Goal: Check status: Check status

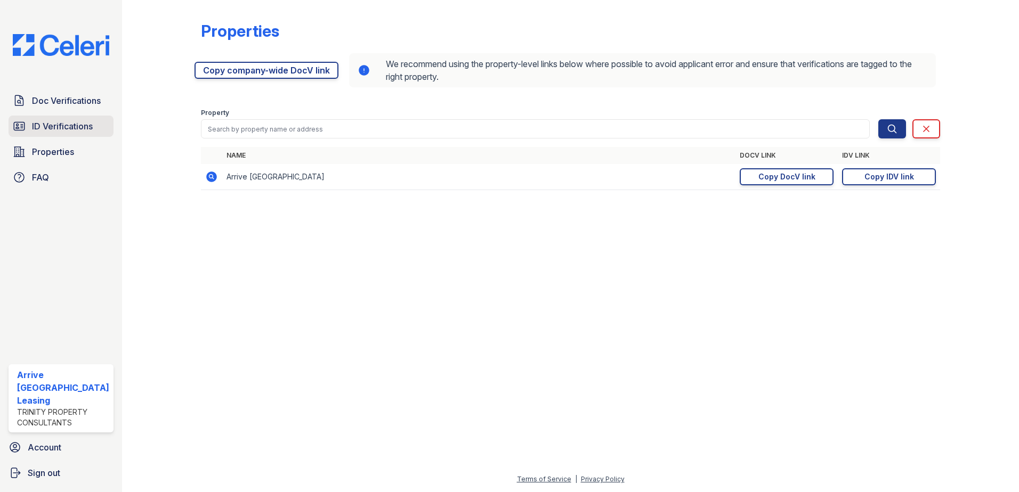
click at [36, 127] on span "ID Verifications" at bounding box center [62, 126] width 61 height 13
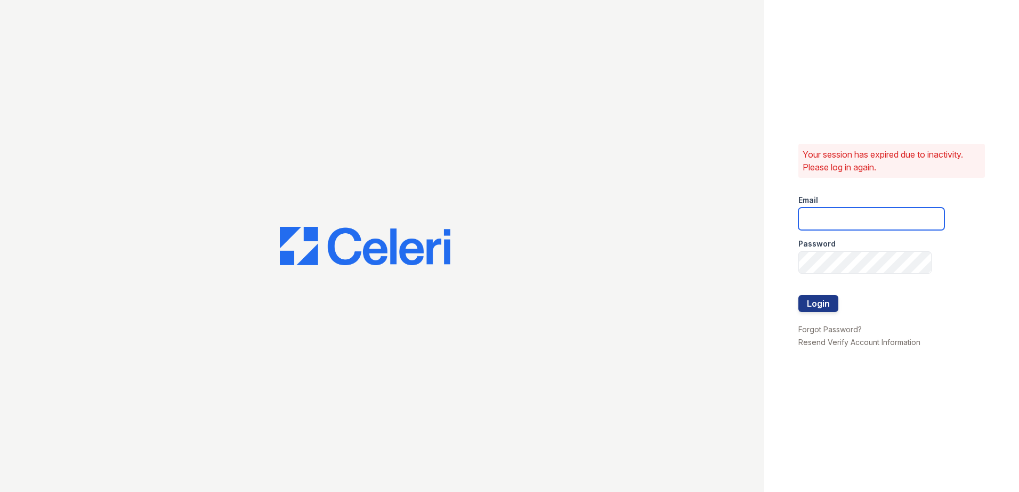
type input "arrivewestborough@trinity-pm.com"
click at [825, 304] on button "Login" at bounding box center [818, 303] width 40 height 17
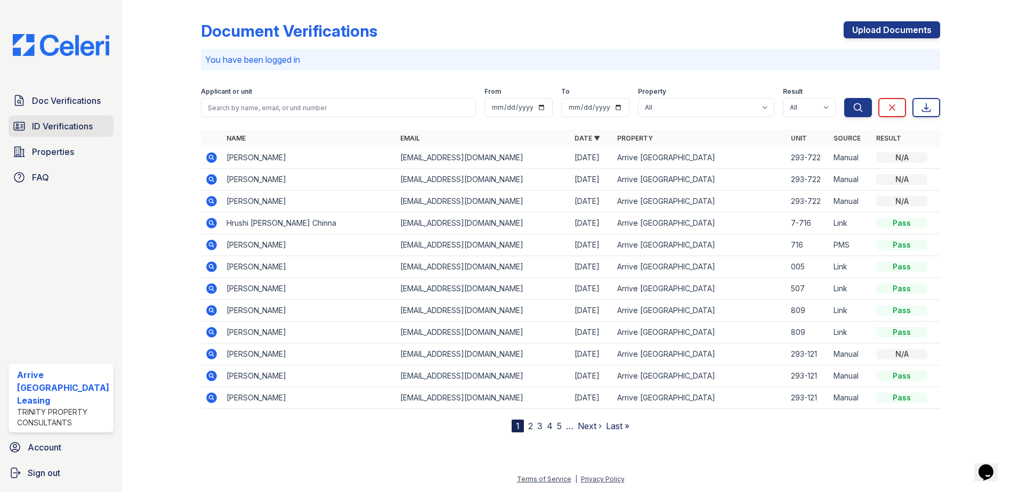
click at [52, 125] on span "ID Verifications" at bounding box center [62, 126] width 61 height 13
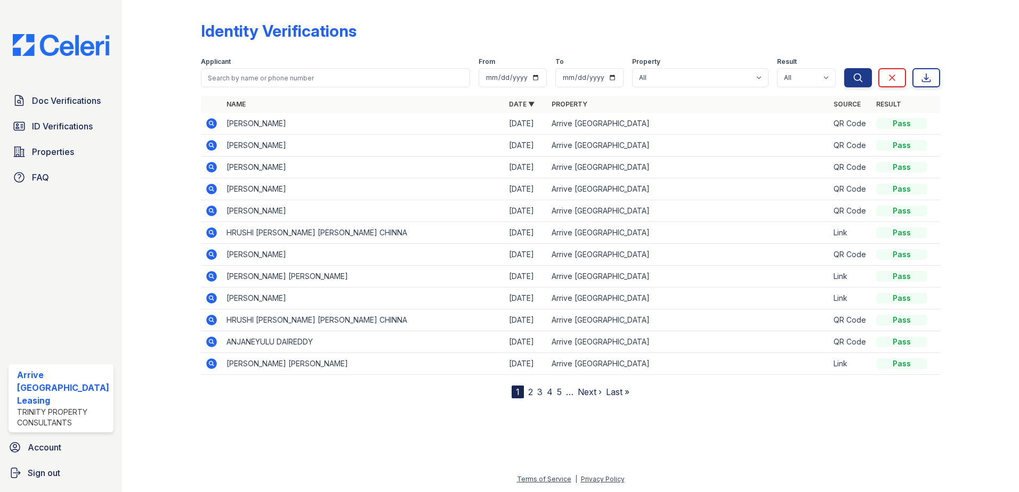
click at [210, 148] on icon at bounding box center [211, 145] width 11 height 11
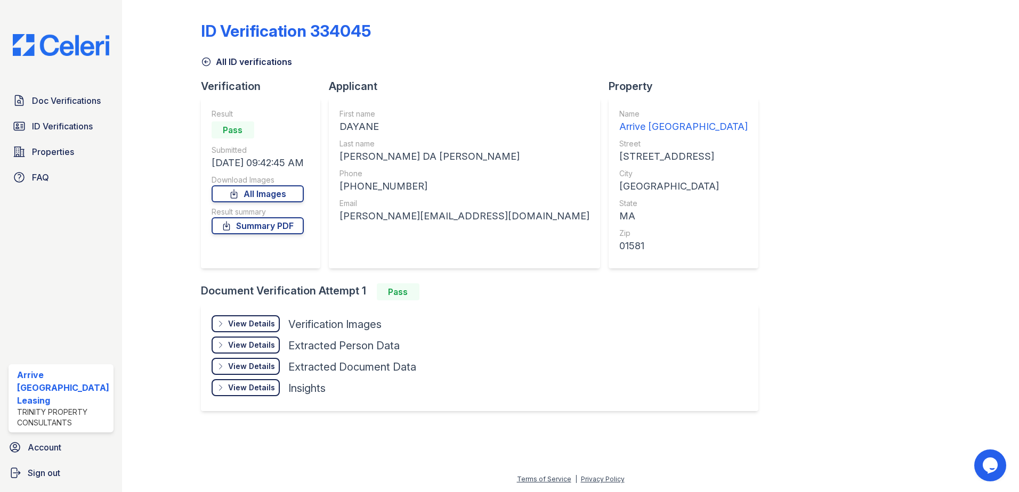
click at [695, 145] on div "ID Verification 334045 All ID verifications Verification Result Pass Submitted …" at bounding box center [571, 215] width 740 height 422
click at [54, 129] on span "ID Verifications" at bounding box center [62, 126] width 61 height 13
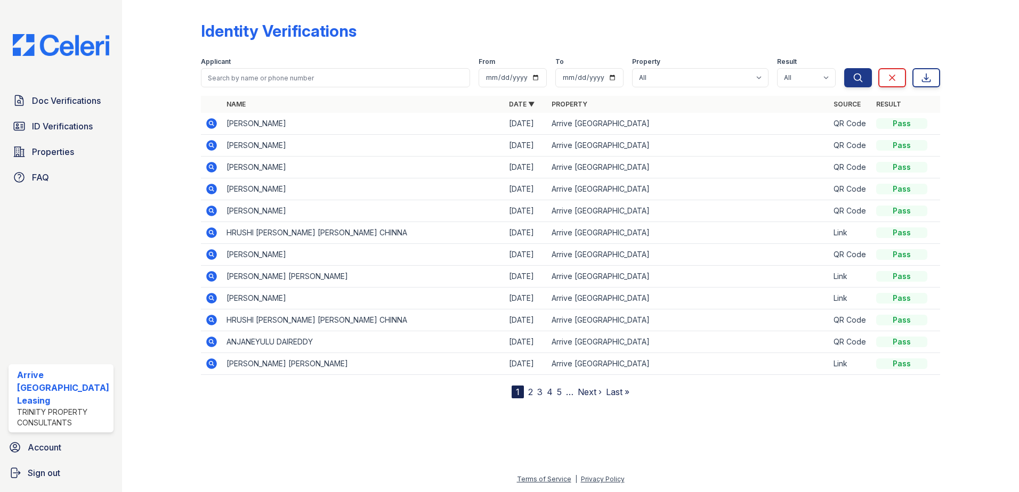
click at [211, 169] on icon at bounding box center [211, 167] width 11 height 11
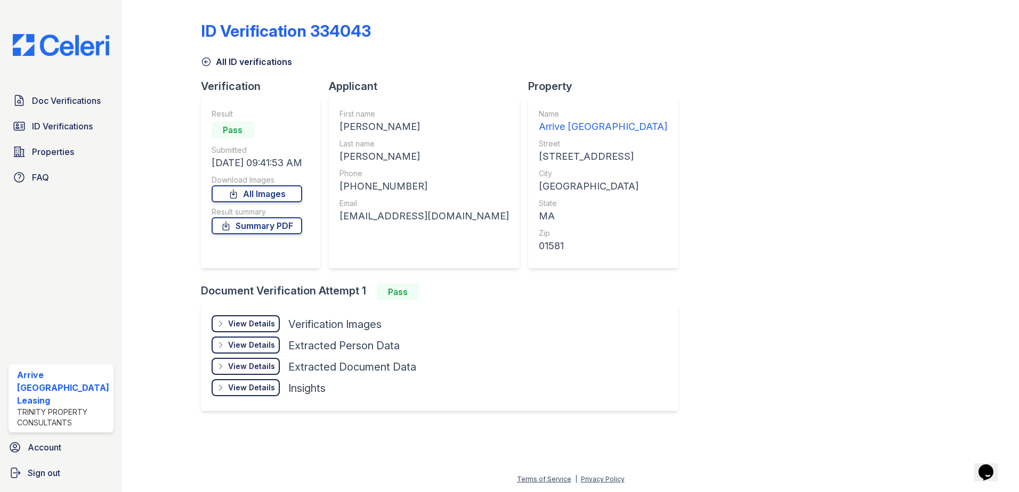
click at [253, 320] on div "View Details" at bounding box center [251, 324] width 47 height 11
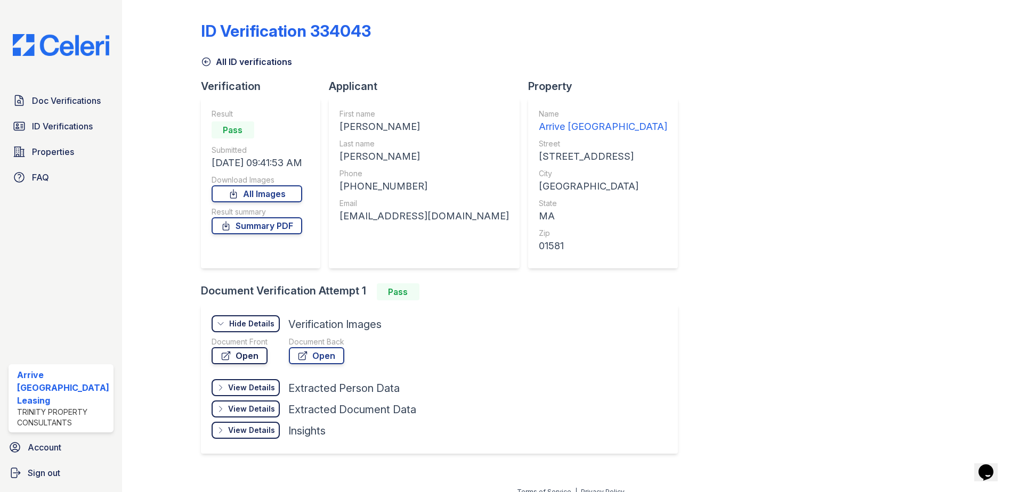
click at [215, 356] on link "Open" at bounding box center [240, 355] width 56 height 17
